Goal: Register for event/course

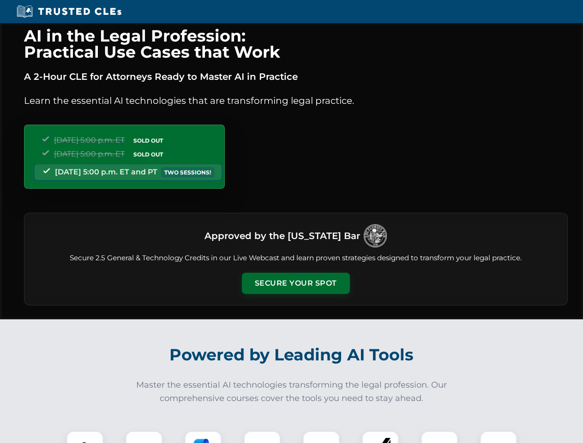
click at [295, 283] on button "Secure Your Spot" at bounding box center [296, 283] width 108 height 21
click at [85, 437] on img at bounding box center [85, 449] width 27 height 27
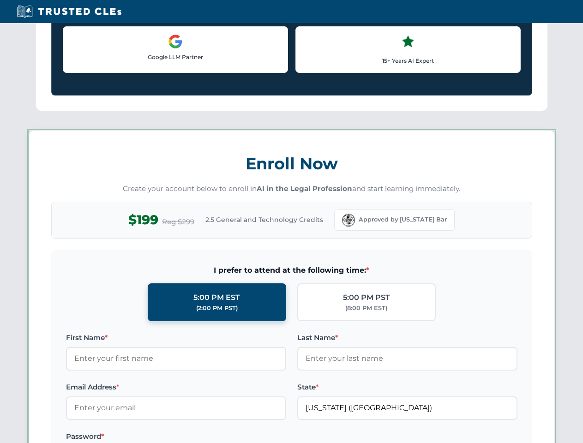
click at [203, 437] on label "Password *" at bounding box center [176, 436] width 220 height 11
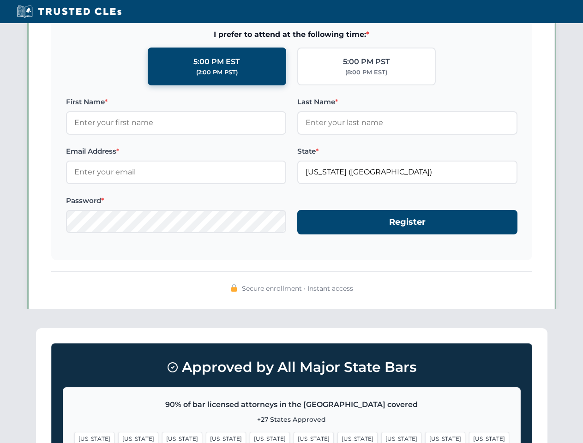
click at [425, 437] on span "[US_STATE]" at bounding box center [445, 438] width 40 height 13
